Goal: Information Seeking & Learning: Learn about a topic

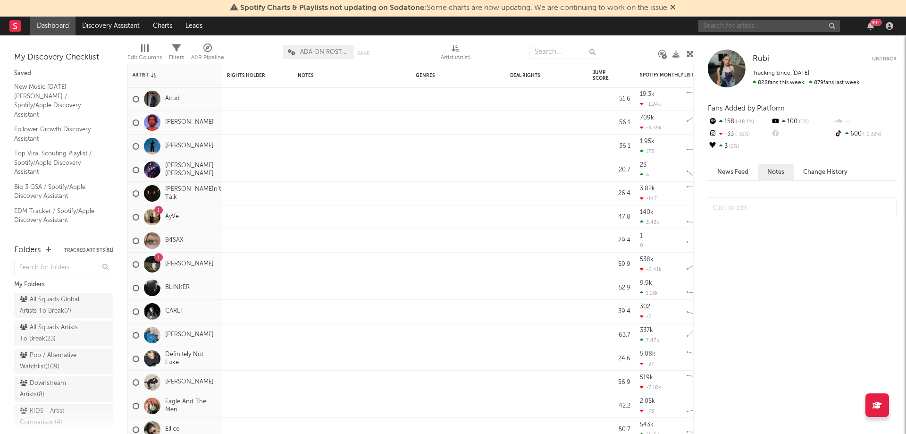
click at [758, 26] on input "text" at bounding box center [770, 26] width 142 height 12
click at [767, 28] on input "hurra kinderlieder" at bounding box center [770, 26] width 142 height 12
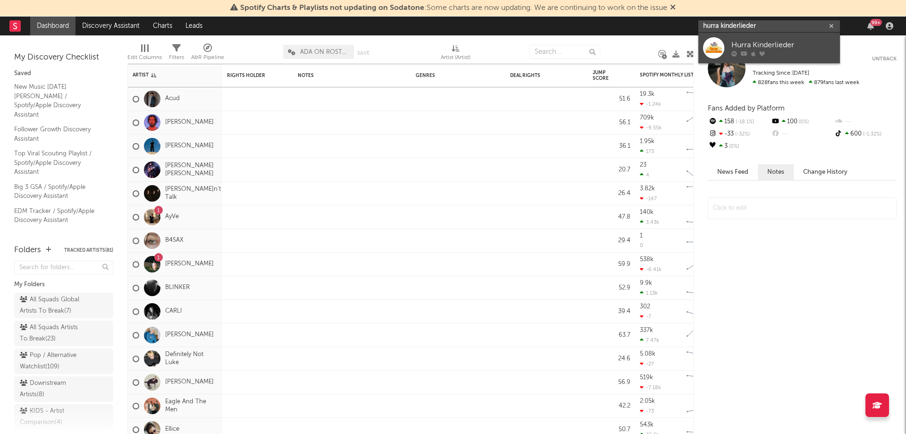
type input "hurra kinderlieder"
click at [780, 42] on div "Hurra Kinderlieder" at bounding box center [784, 44] width 104 height 11
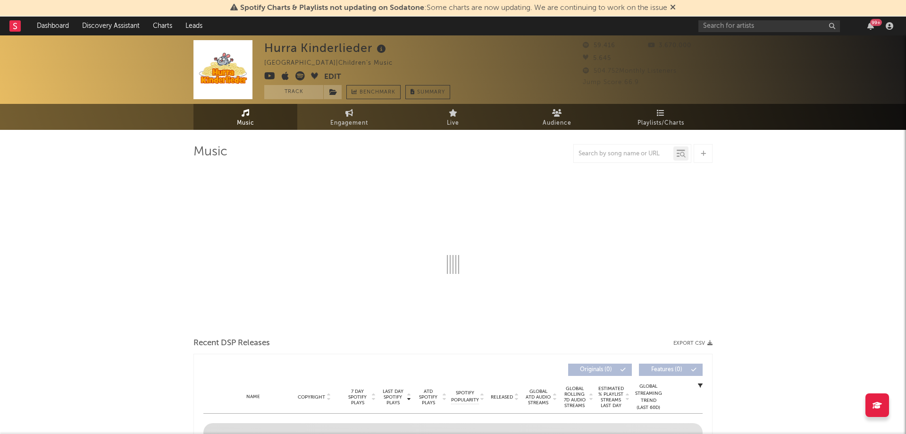
select select "6m"
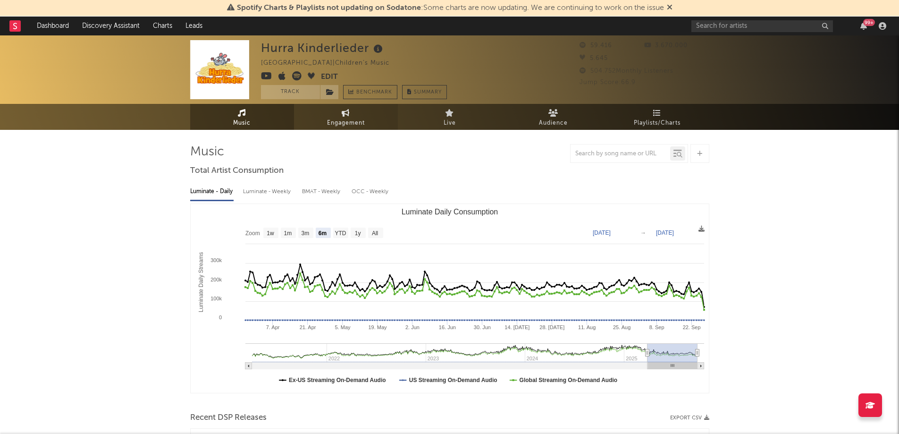
click at [336, 122] on span "Engagement" at bounding box center [346, 123] width 38 height 11
select select "1w"
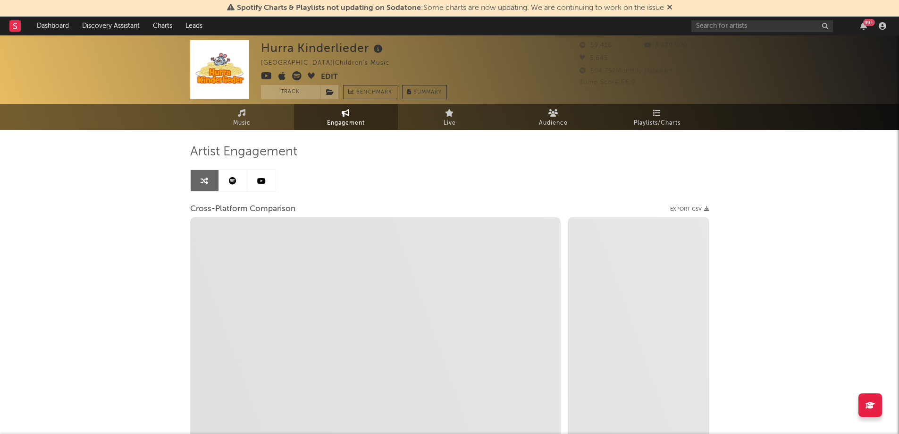
click at [265, 178] on icon at bounding box center [261, 181] width 8 height 8
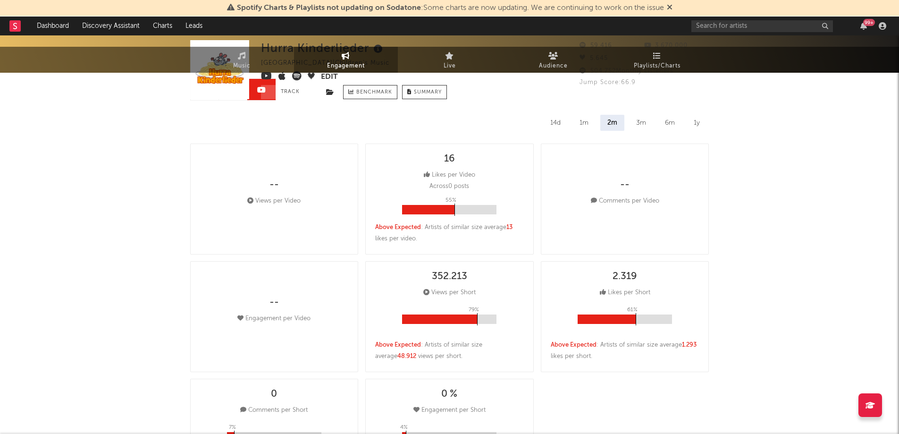
select select "6m"
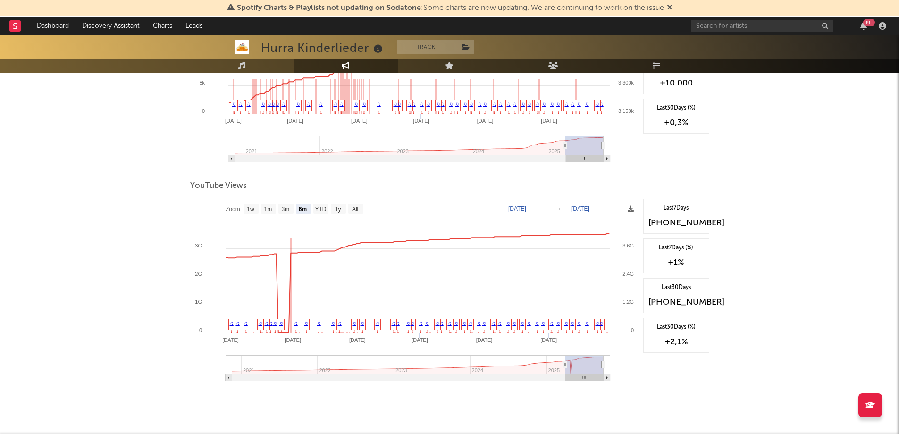
scroll to position [917, 0]
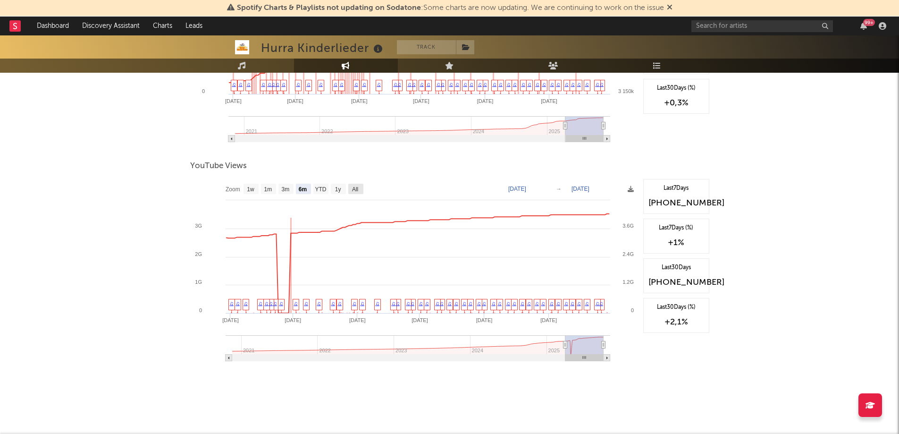
click at [362, 188] on rect at bounding box center [355, 189] width 15 height 10
select select "All"
type input "[DATE]"
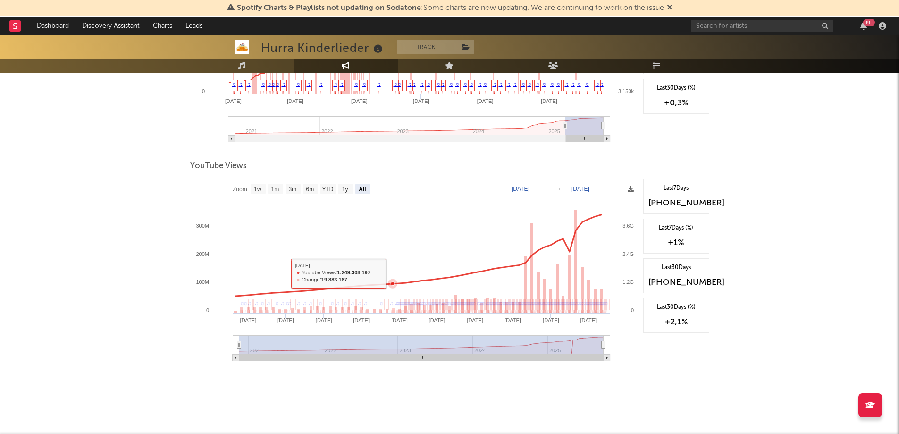
click at [394, 273] on rect at bounding box center [414, 273] width 448 height 189
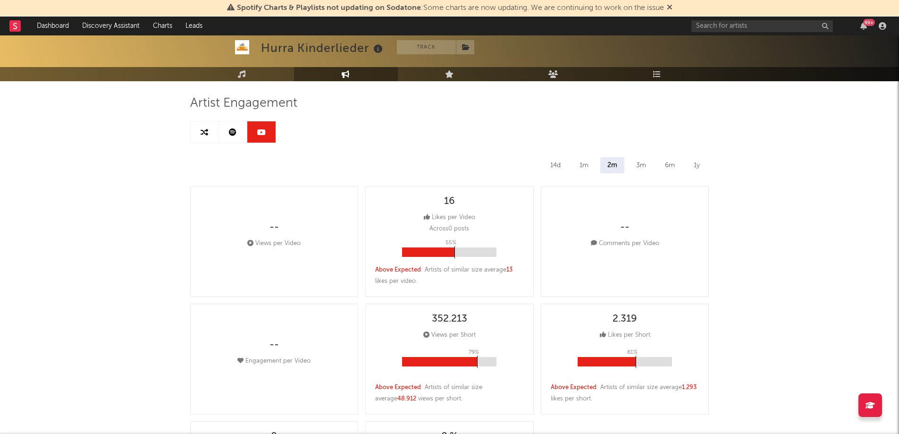
scroll to position [0, 0]
